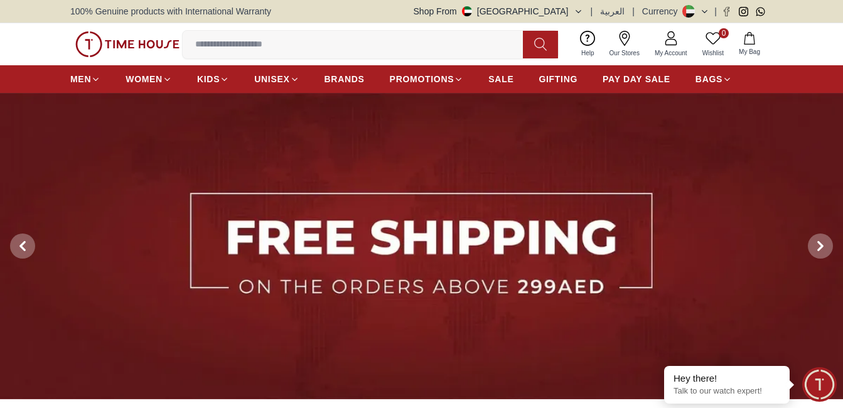
scroll to position [28, 0]
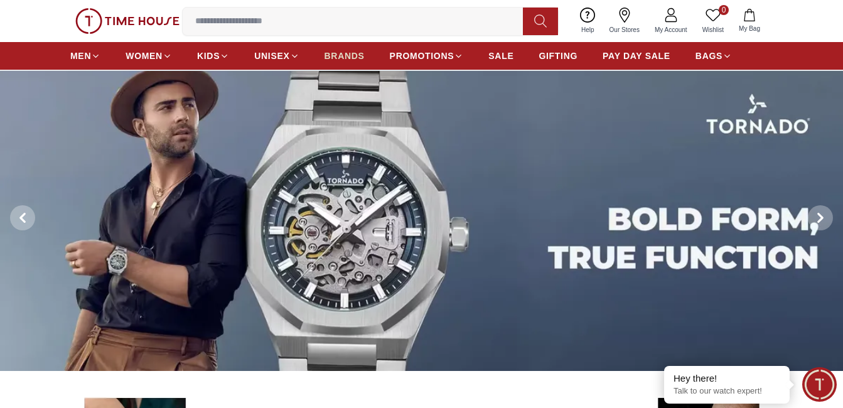
click at [349, 61] on span "BRANDS" at bounding box center [345, 56] width 40 height 13
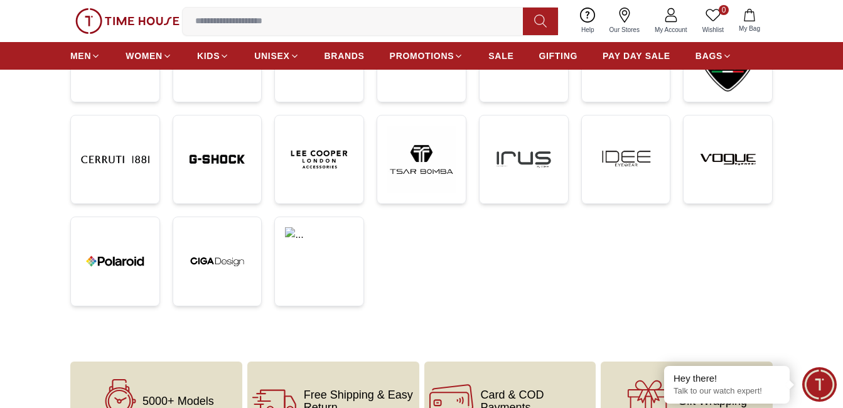
scroll to position [367, 0]
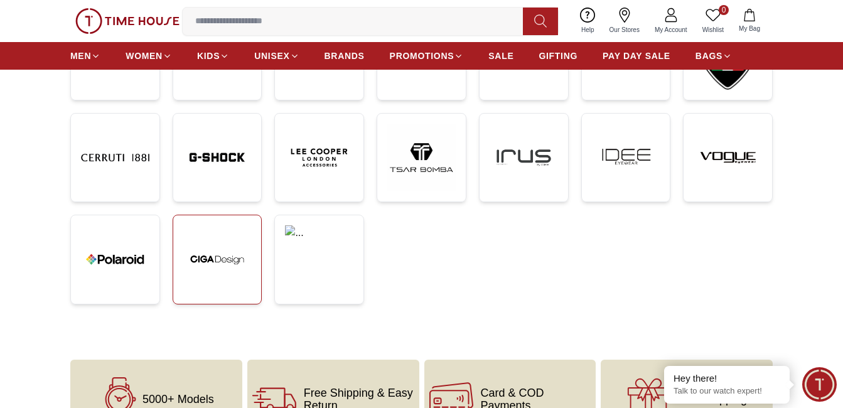
click at [203, 256] on img at bounding box center [217, 259] width 68 height 68
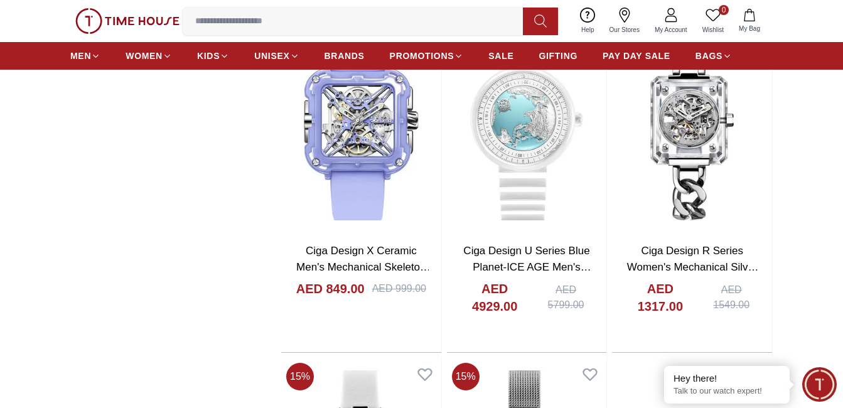
scroll to position [2298, 0]
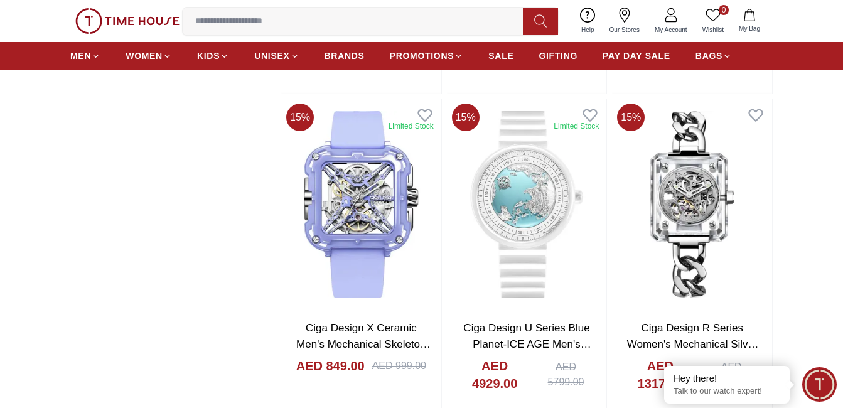
drag, startPoint x: 846, startPoint y: 280, endPoint x: 227, endPoint y: 121, distance: 638.4
click at [524, 205] on img at bounding box center [527, 205] width 160 height 212
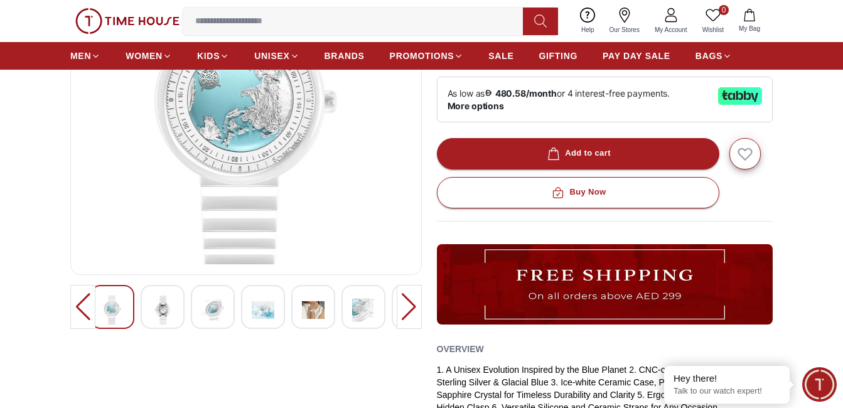
scroll to position [168, 0]
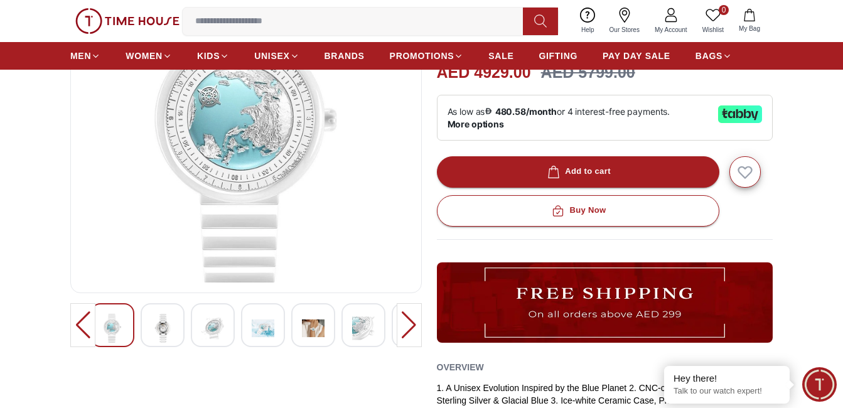
click at [176, 321] on div at bounding box center [163, 325] width 44 height 44
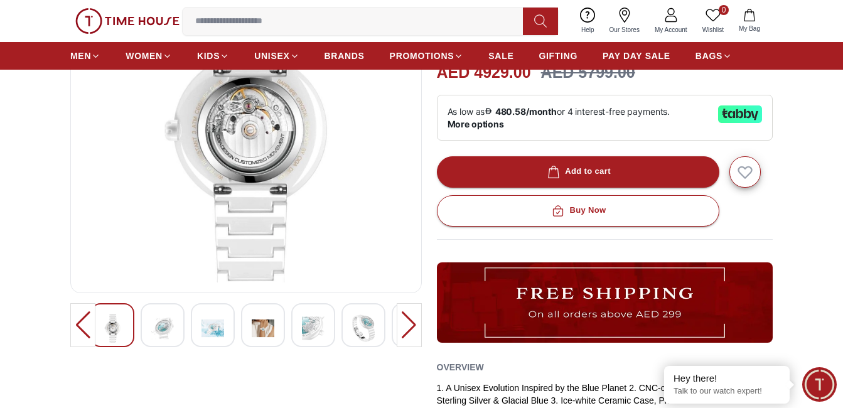
click at [171, 325] on img at bounding box center [162, 328] width 23 height 29
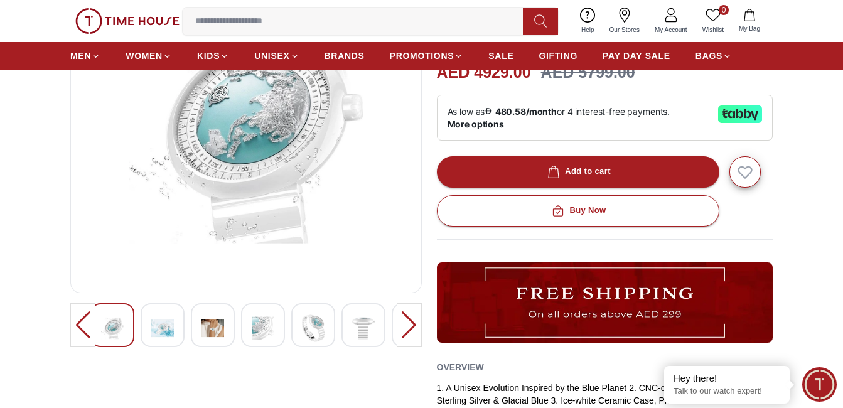
click at [169, 325] on img at bounding box center [162, 328] width 23 height 29
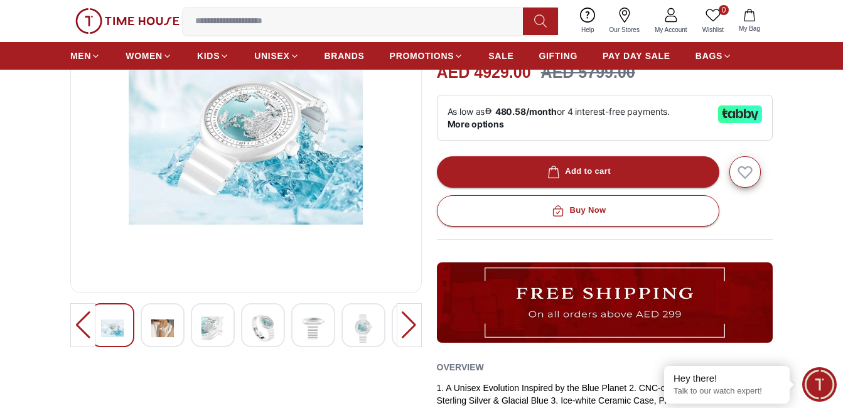
click at [169, 325] on img at bounding box center [162, 328] width 23 height 29
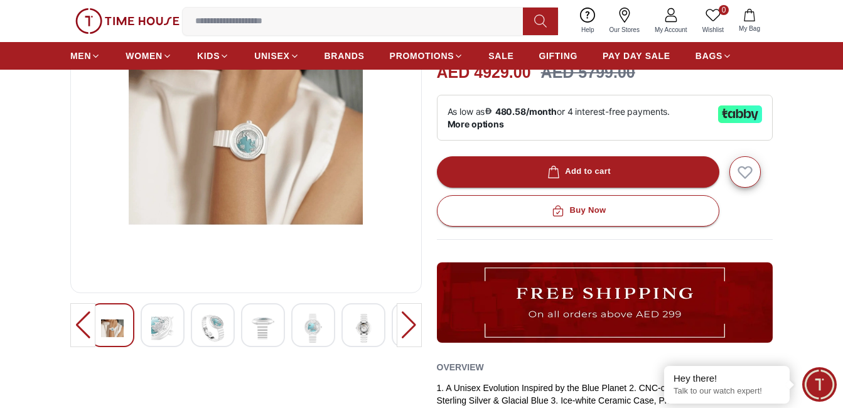
click at [169, 325] on img at bounding box center [162, 328] width 23 height 29
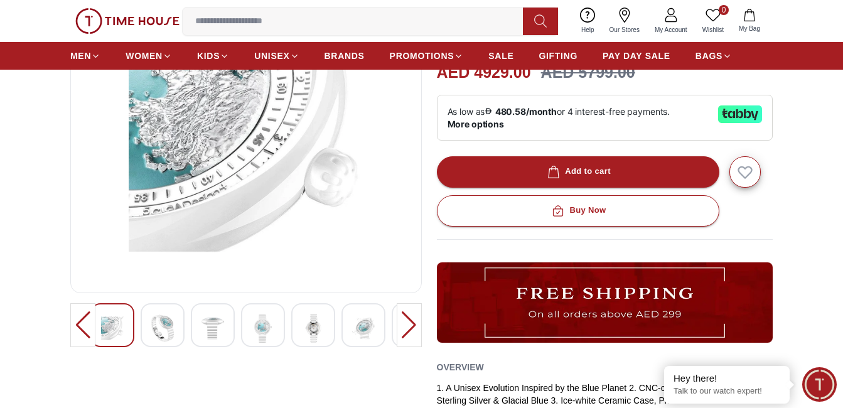
click at [169, 325] on img at bounding box center [162, 328] width 23 height 29
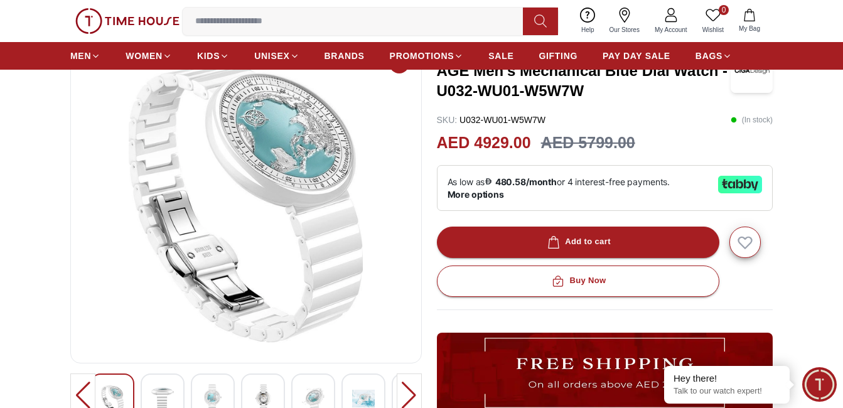
scroll to position [92, 0]
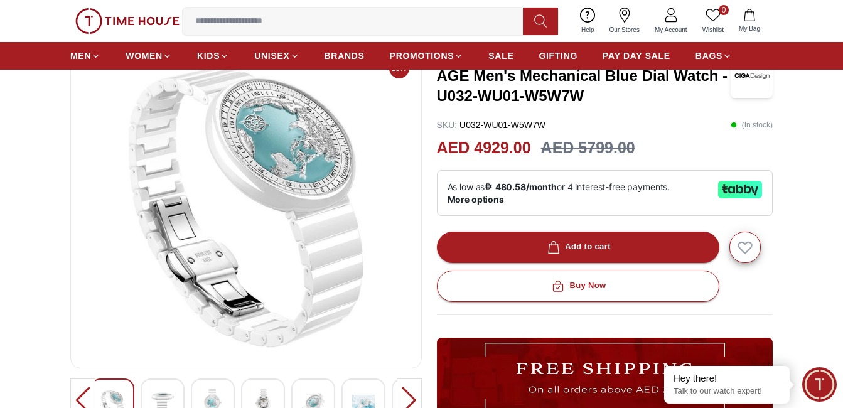
click at [150, 395] on div at bounding box center [163, 401] width 44 height 44
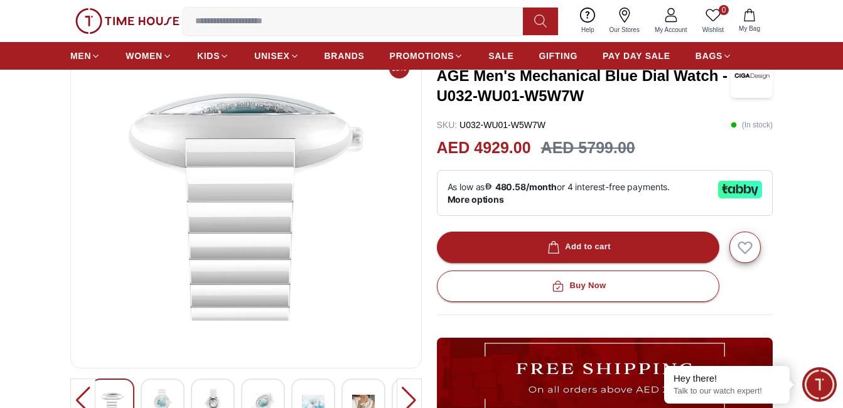
click at [155, 394] on img at bounding box center [162, 403] width 23 height 29
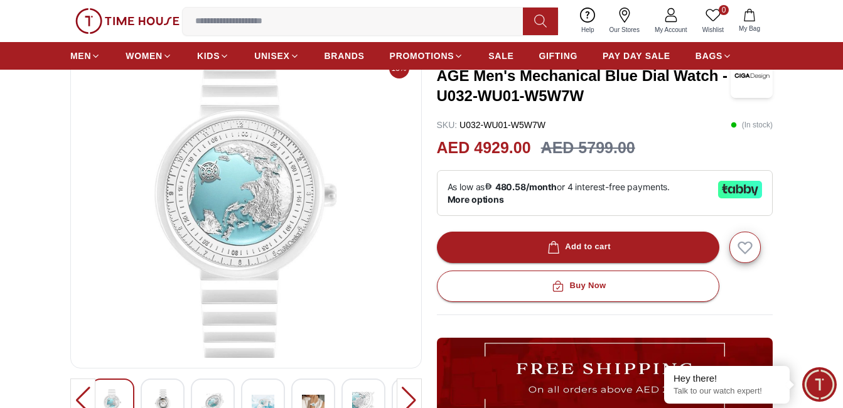
click at [158, 394] on img at bounding box center [162, 403] width 23 height 29
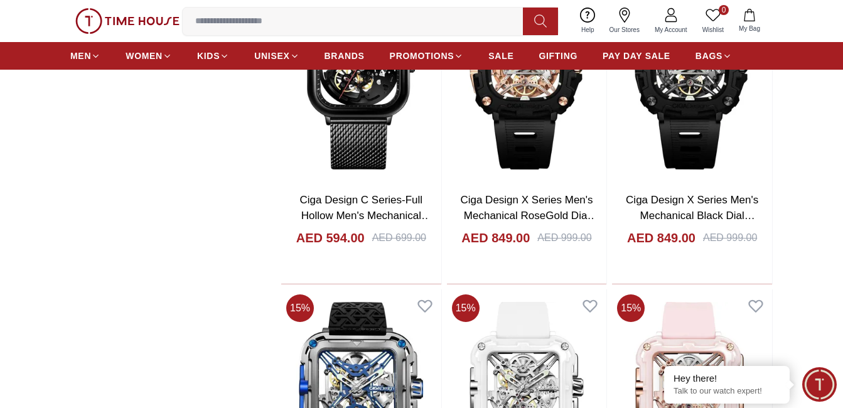
scroll to position [3168, 0]
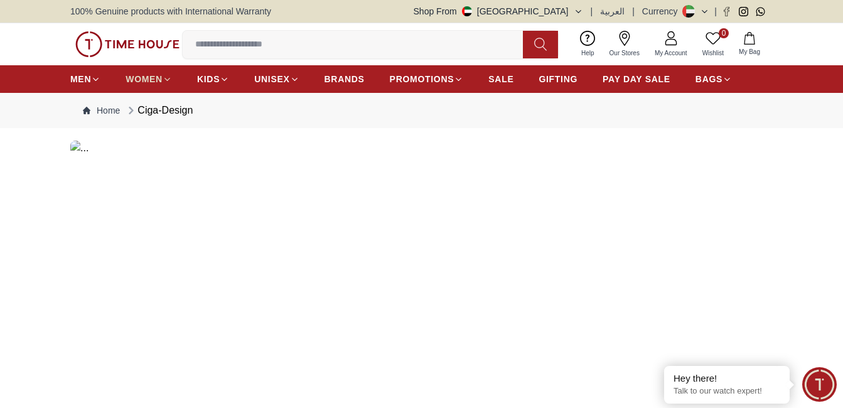
scroll to position [2594, 0]
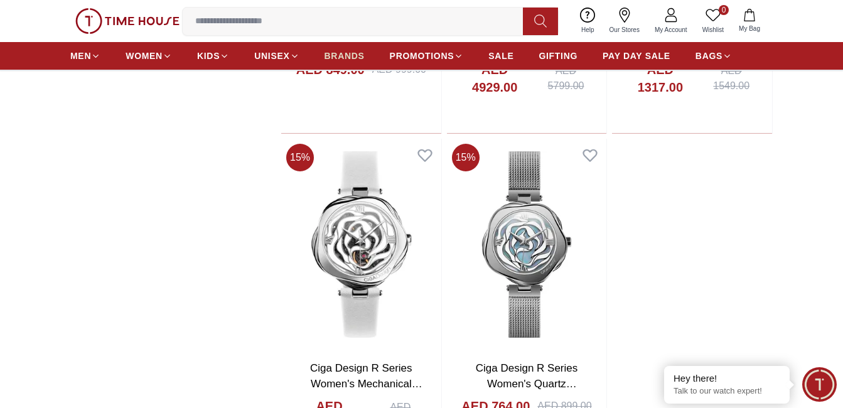
click at [344, 55] on span "BRANDS" at bounding box center [345, 56] width 40 height 13
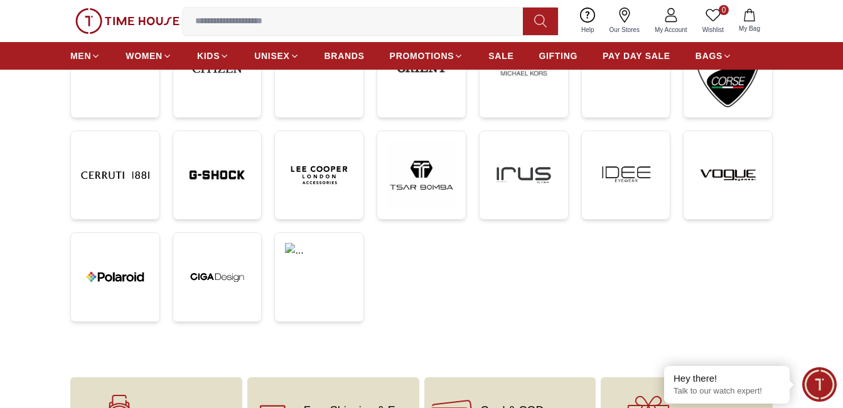
scroll to position [346, 0]
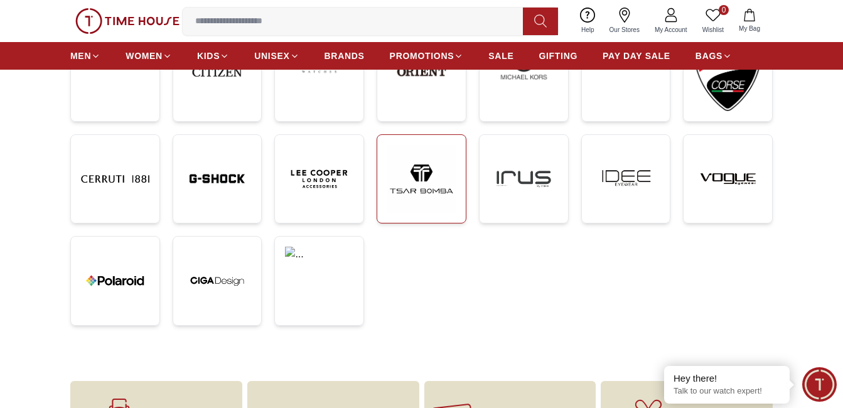
click at [428, 183] on img at bounding box center [421, 179] width 68 height 68
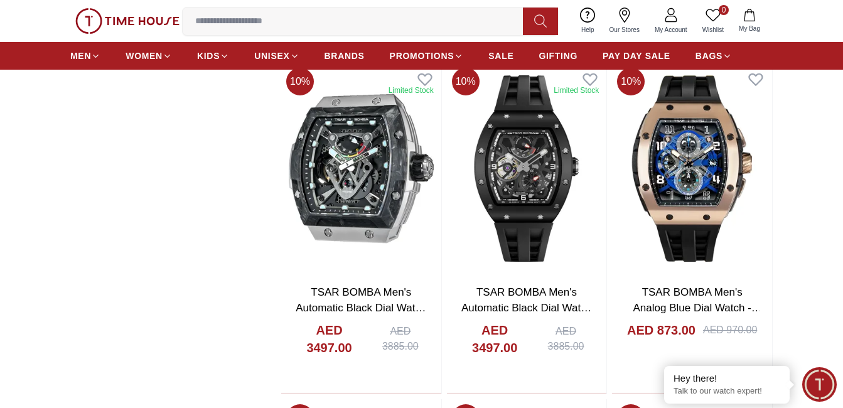
scroll to position [1858, 0]
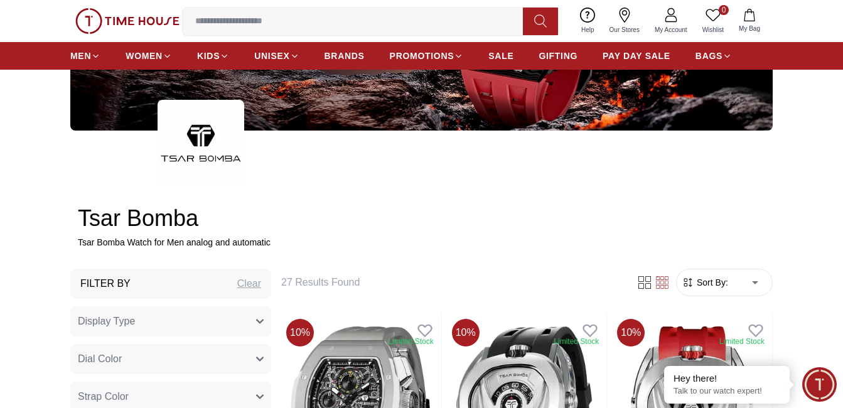
scroll to position [239, 0]
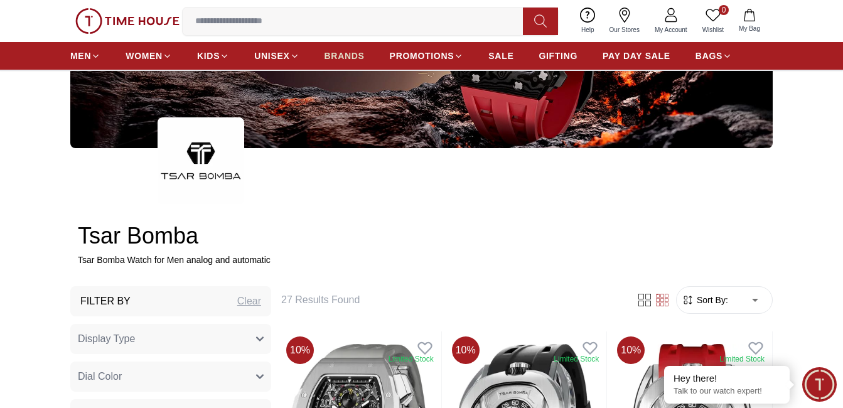
click at [362, 56] on span "BRANDS" at bounding box center [345, 56] width 40 height 13
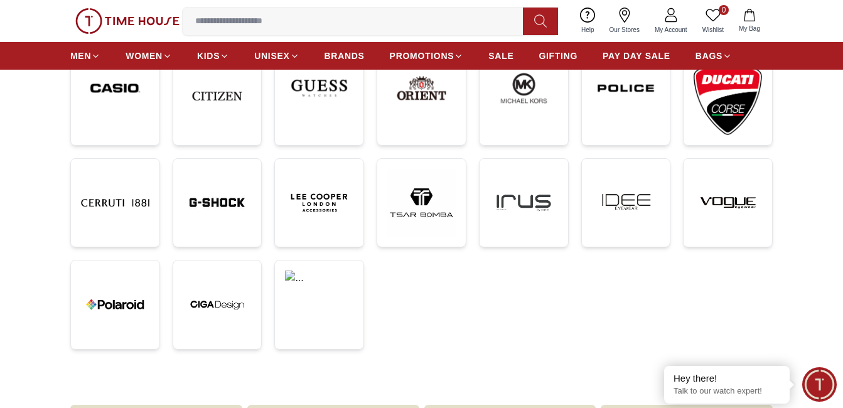
scroll to position [334, 0]
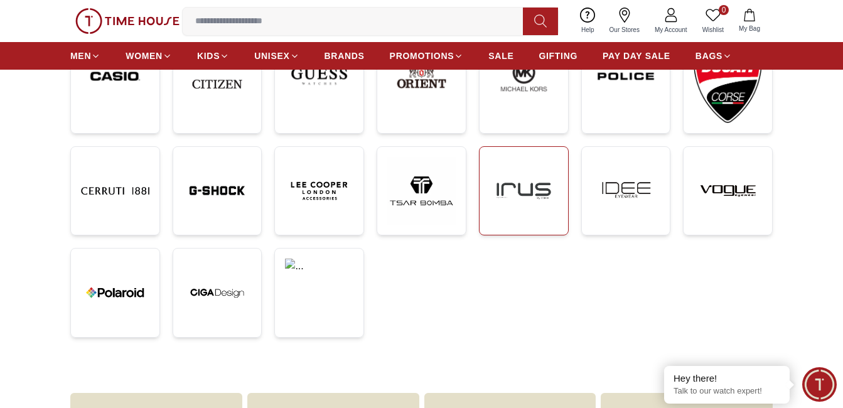
click at [510, 221] on img at bounding box center [524, 191] width 68 height 68
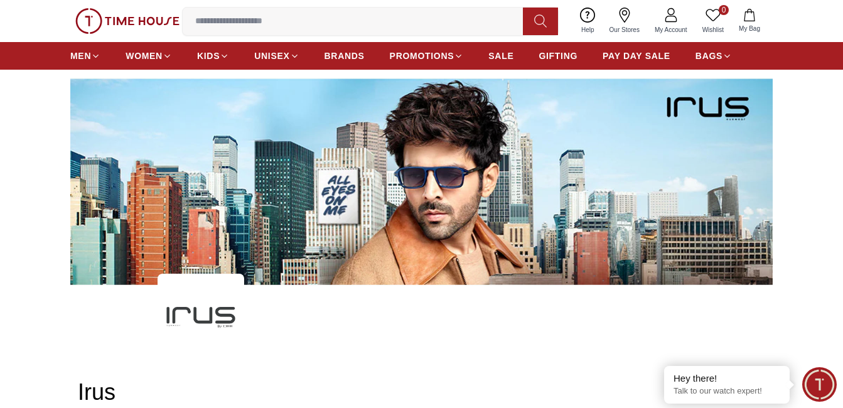
scroll to position [79, 0]
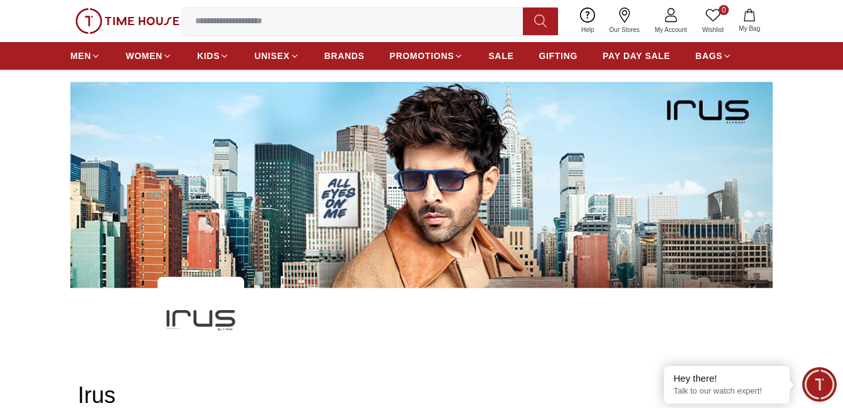
click at [323, 49] on ul "MEN WOMEN KIDS UNISEX BRANDS PROMOTIONS SALE GIFTING PAY DAY SALE BAGS" at bounding box center [401, 56] width 662 height 23
click at [323, 48] on ul "MEN WOMEN KIDS UNISEX BRANDS PROMOTIONS SALE GIFTING PAY DAY SALE BAGS" at bounding box center [401, 56] width 662 height 23
drag, startPoint x: 323, startPoint y: 48, endPoint x: 309, endPoint y: 68, distance: 24.0
click at [309, 68] on nav "MEN WOMEN KIDS UNISEX BRANDS PROMOTIONS SALE GIFTING PAY DAY SALE BAGS" at bounding box center [401, 56] width 662 height 28
click at [342, 57] on span "BRANDS" at bounding box center [345, 56] width 40 height 13
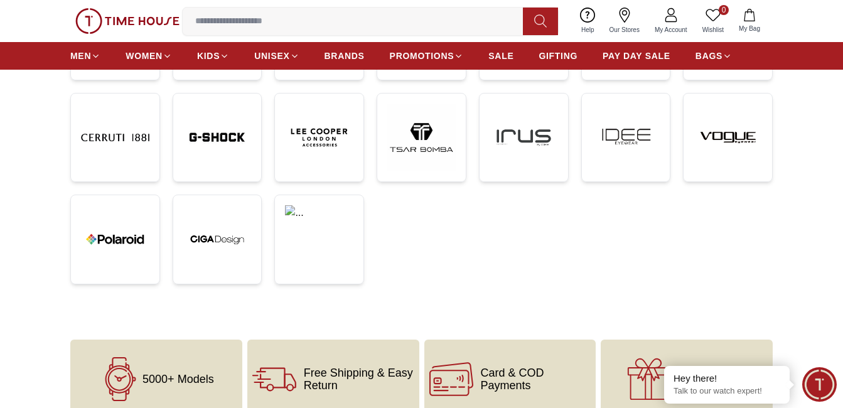
scroll to position [419, 0]
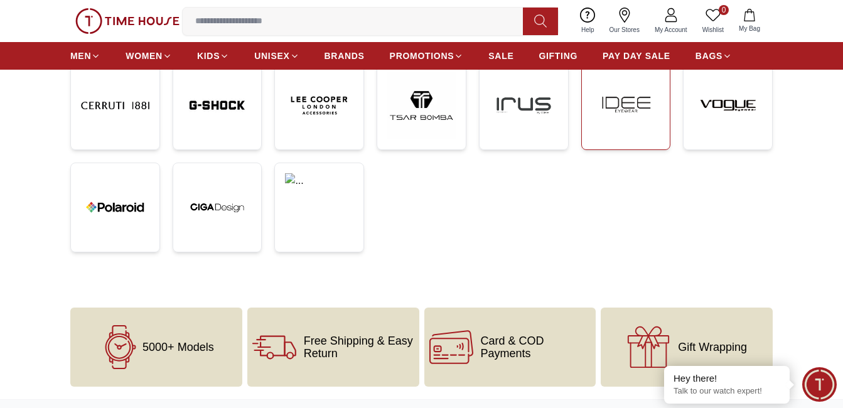
click at [618, 124] on img at bounding box center [626, 106] width 68 height 68
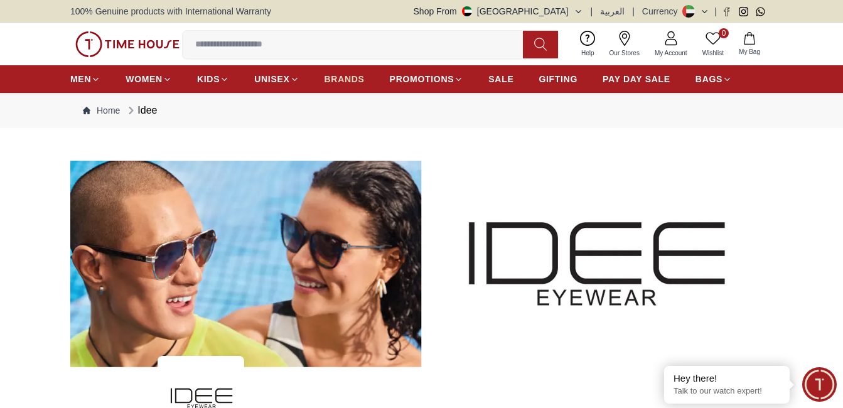
click at [342, 75] on span "BRANDS" at bounding box center [345, 79] width 40 height 13
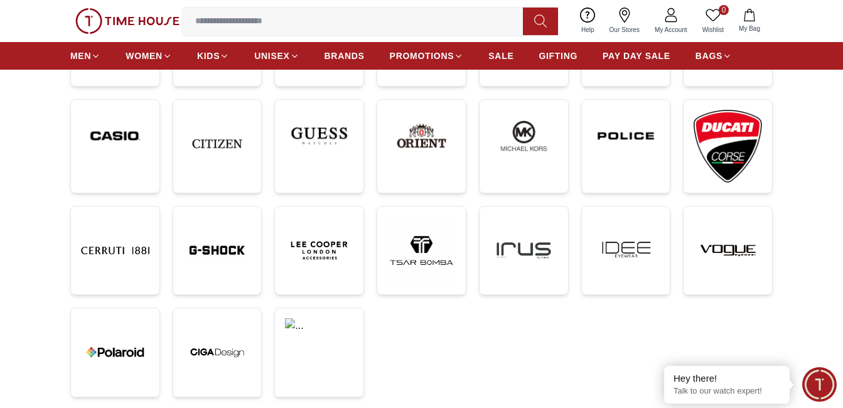
scroll to position [296, 0]
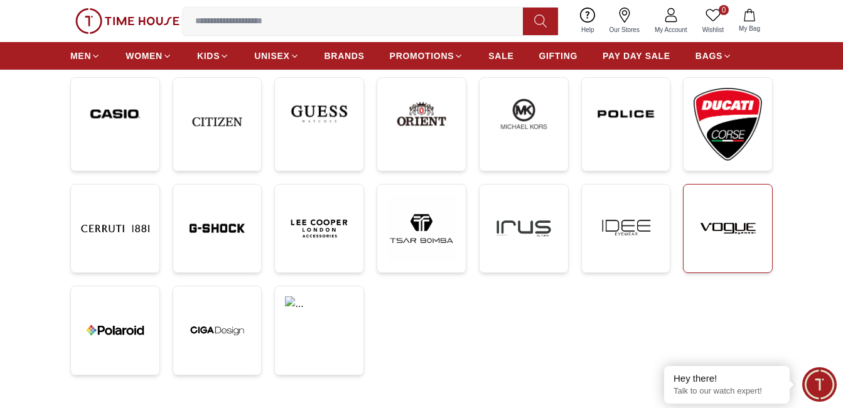
click at [738, 234] on img at bounding box center [728, 229] width 68 height 68
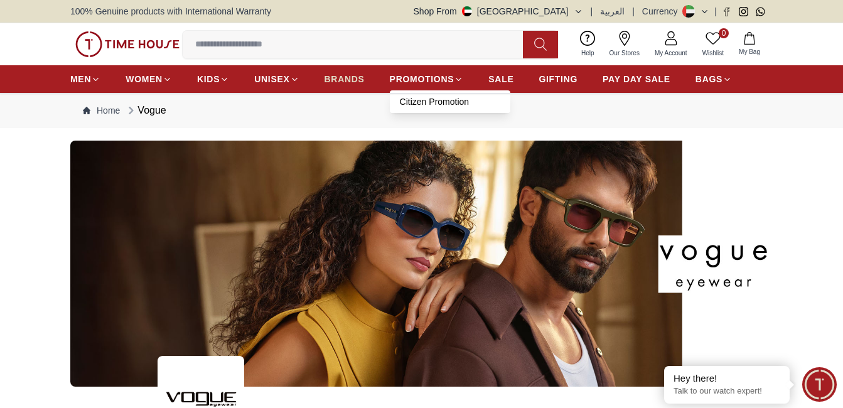
click at [355, 83] on span "BRANDS" at bounding box center [345, 79] width 40 height 13
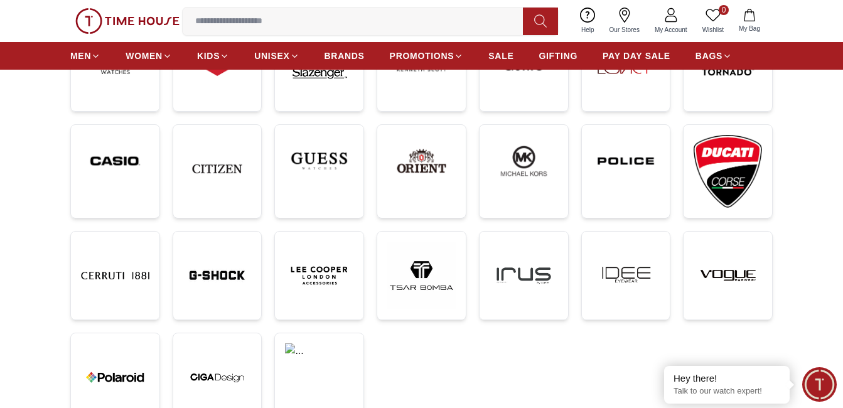
scroll to position [251, 0]
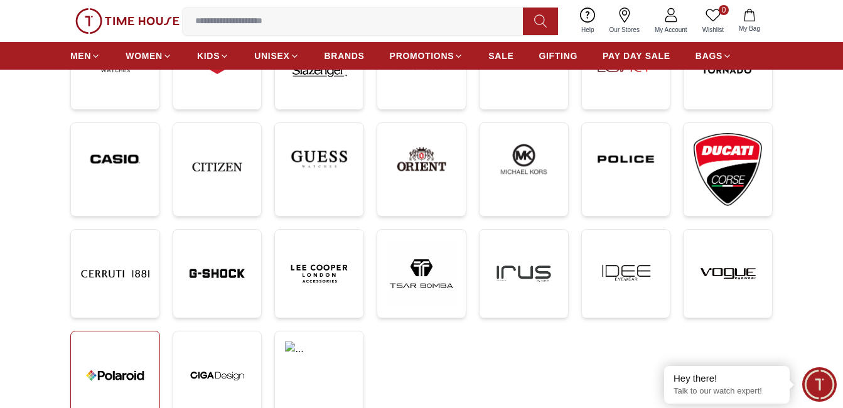
click at [151, 367] on link at bounding box center [115, 376] width 90 height 90
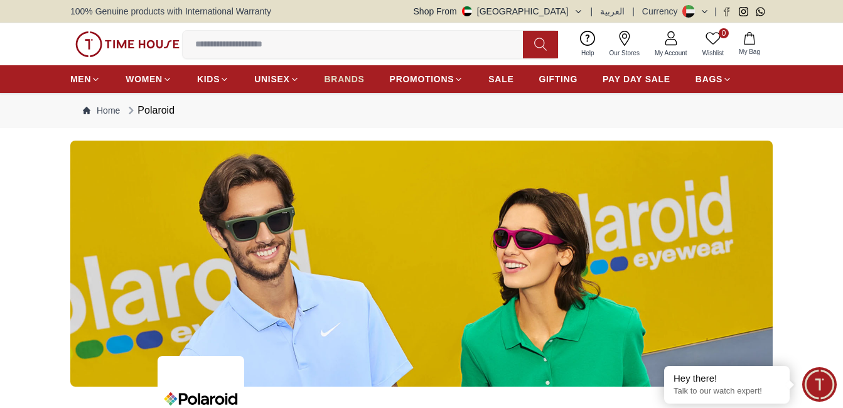
click at [327, 71] on link "BRANDS" at bounding box center [345, 79] width 40 height 23
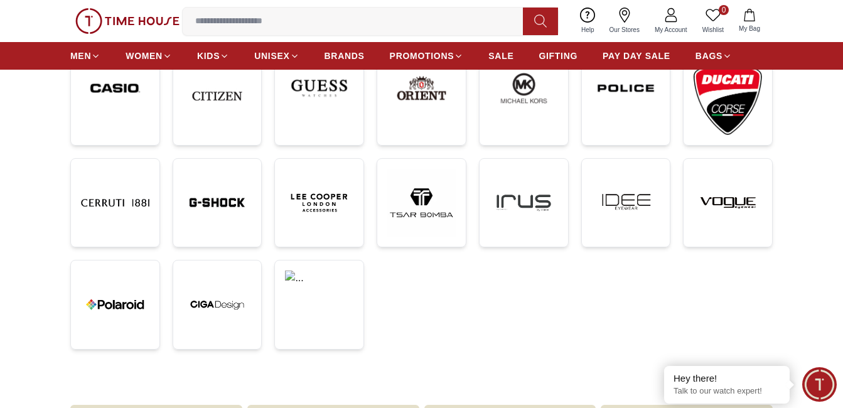
scroll to position [312, 0]
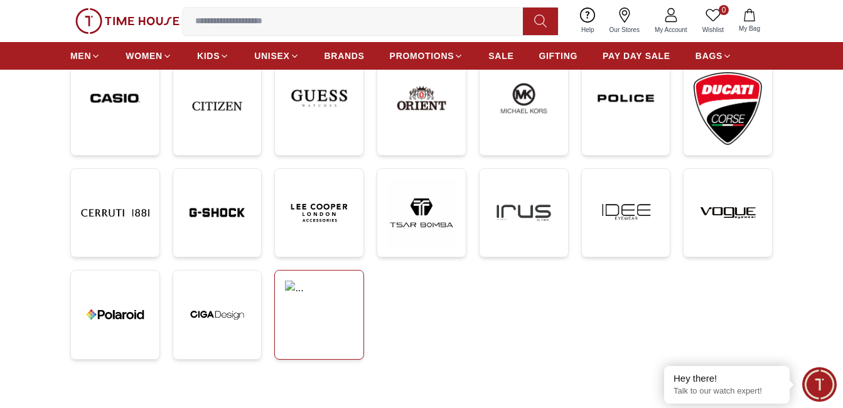
click at [320, 328] on link at bounding box center [319, 315] width 90 height 90
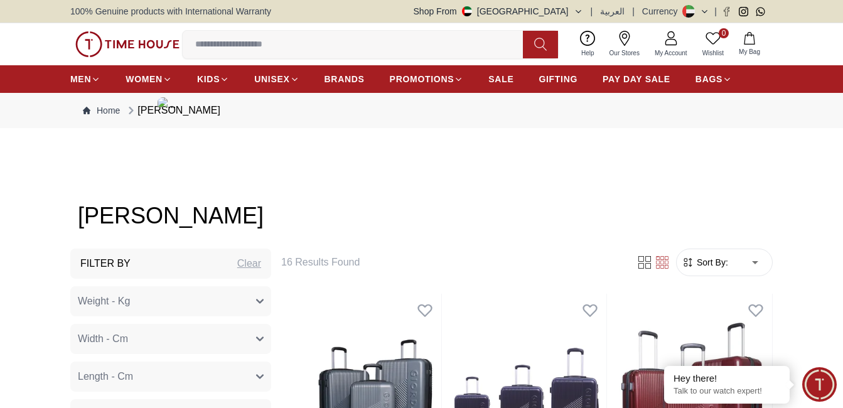
click at [91, 42] on img at bounding box center [127, 44] width 104 height 26
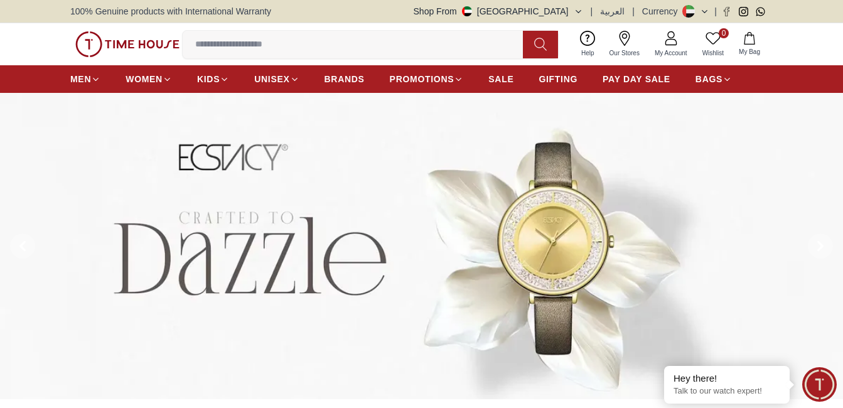
click at [822, 375] on span "Minimize live chat window" at bounding box center [820, 385] width 46 height 46
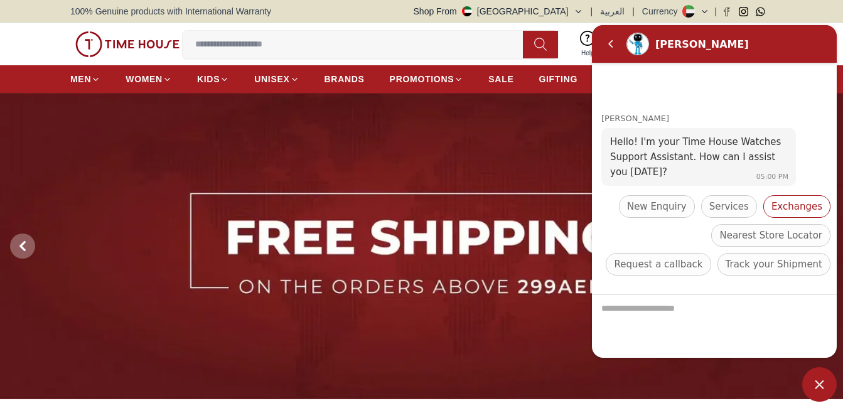
click at [775, 209] on div "Exchanges" at bounding box center [796, 206] width 67 height 23
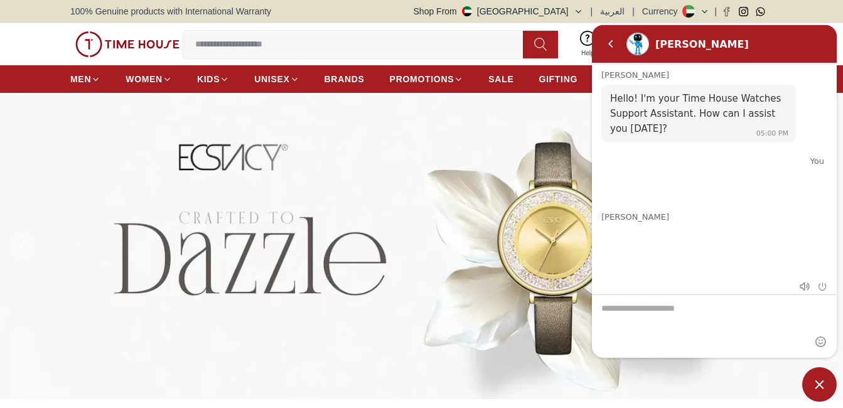
scroll to position [48, 0]
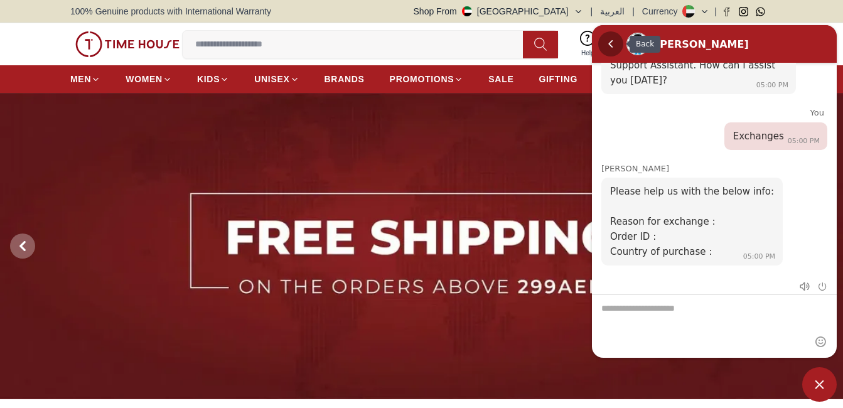
click at [618, 46] on em "Back" at bounding box center [610, 43] width 25 height 25
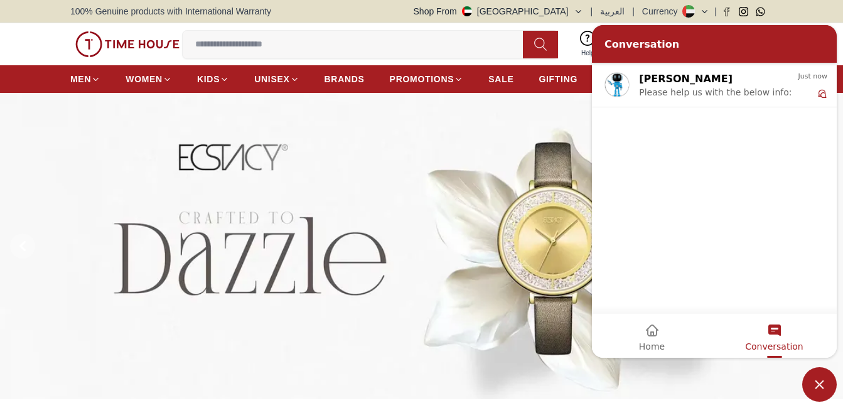
click at [832, 390] on span "Minimize live chat window" at bounding box center [819, 384] width 35 height 35
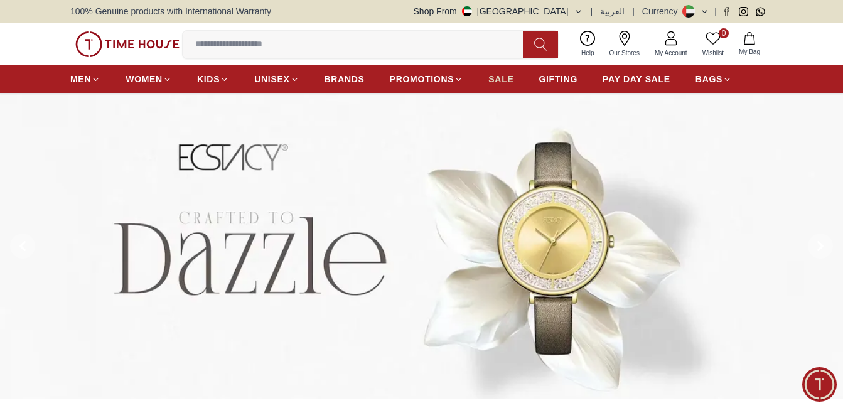
click at [502, 83] on span "SALE" at bounding box center [500, 79] width 25 height 13
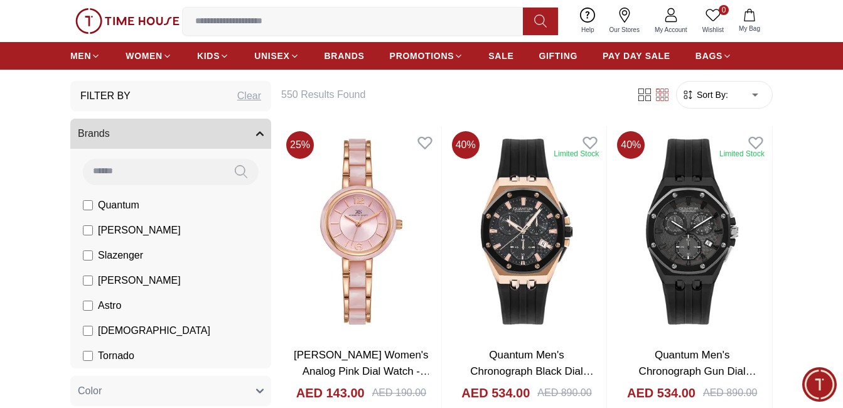
scroll to position [358, 0]
